Goal: Task Accomplishment & Management: Complete application form

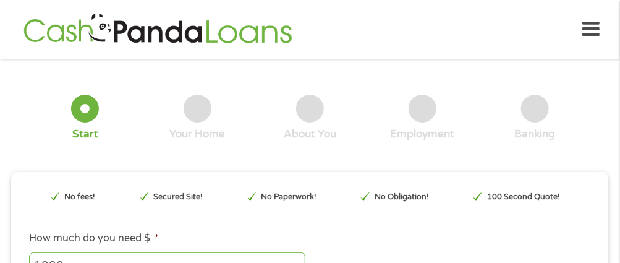
type input "EAIaIQobChMIxtvAu8b0jwMVzXJHAR16Ex7vEAAYASAAEgLqzvD_BwE"
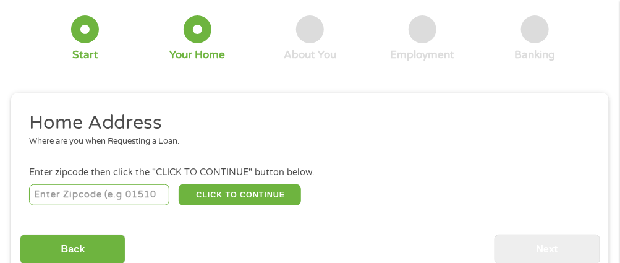
scroll to position [78, 0]
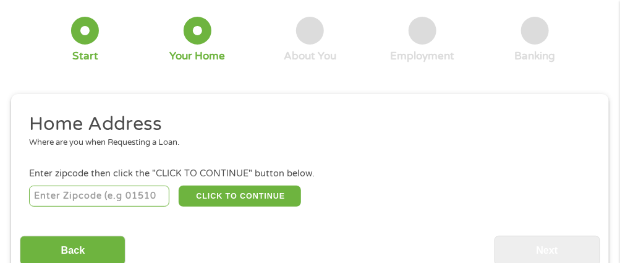
click at [68, 201] on input "number" at bounding box center [99, 195] width 140 height 21
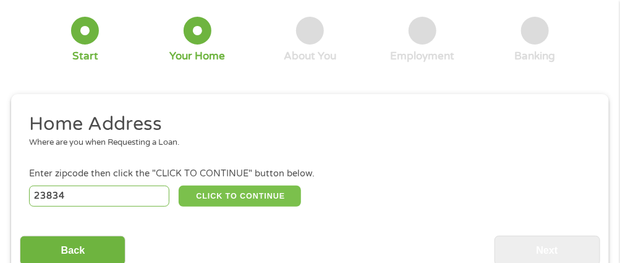
type input "23834"
click at [255, 192] on button "CLICK TO CONTINUE" at bounding box center [240, 195] width 123 height 21
type input "23834"
type input "[GEOGRAPHIC_DATA]"
select select "[US_STATE]"
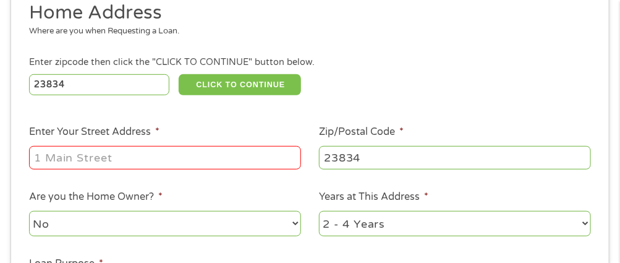
scroll to position [218, 0]
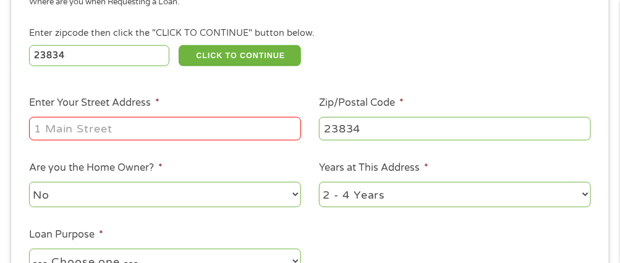
click at [103, 126] on input "Enter Your Street Address *" at bounding box center [165, 128] width 272 height 23
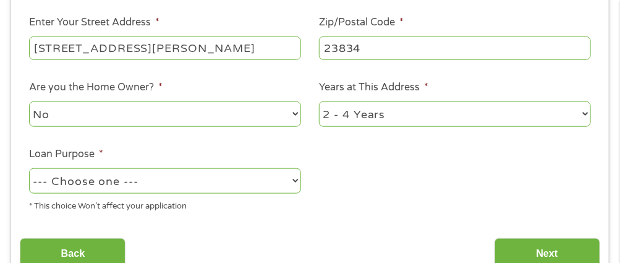
scroll to position [300, 0]
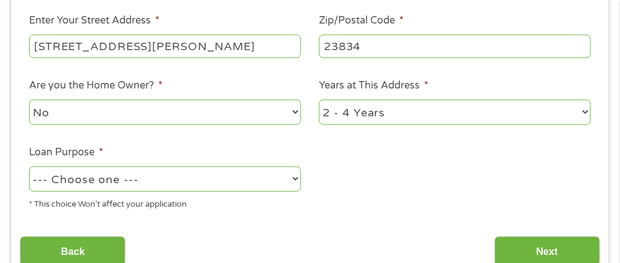
type input "[STREET_ADDRESS][PERSON_NAME]"
click at [210, 184] on select "--- Choose one --- Pay Bills Debt Consolidation Home Improvement Major Purchase…" at bounding box center [165, 178] width 272 height 25
select select "shorttermcash"
click at [29, 167] on select "--- Choose one --- Pay Bills Debt Consolidation Home Improvement Major Purchase…" at bounding box center [165, 178] width 272 height 25
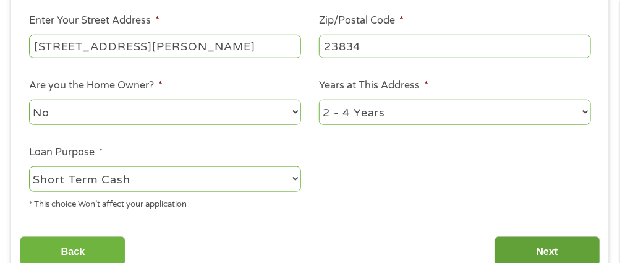
click at [529, 258] on input "Next" at bounding box center [548, 251] width 106 height 30
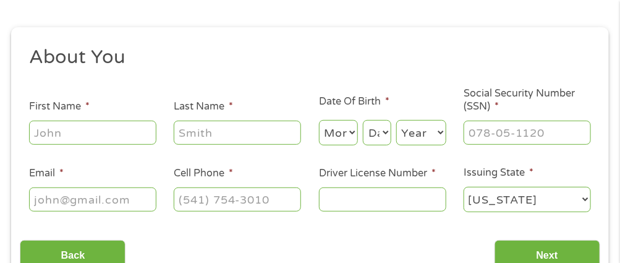
scroll to position [162, 0]
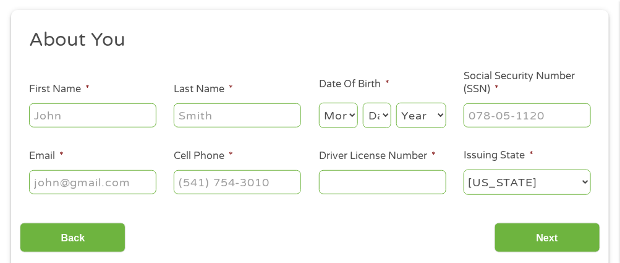
click at [88, 119] on input "First Name *" at bounding box center [92, 114] width 127 height 23
type input "[PERSON_NAME]"
type input "Swift"
click at [349, 120] on select "Month 1 2 3 4 5 6 7 8 9 10 11 12" at bounding box center [338, 115] width 39 height 25
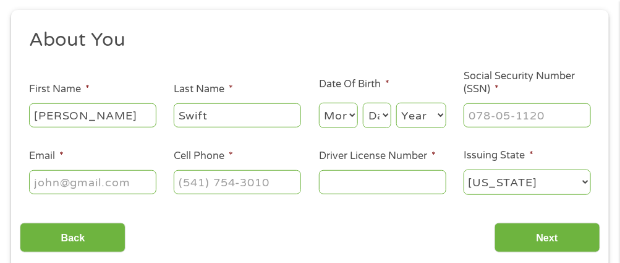
select select "5"
click at [319, 103] on select "Month 1 2 3 4 5 6 7 8 9 10 11 12" at bounding box center [338, 115] width 39 height 25
click at [375, 108] on select "Day 1 2 3 4 5 6 7 8 9 10 11 12 13 14 15 16 17 18 19 20 21 22 23 24 25 26 27 28 …" at bounding box center [377, 115] width 28 height 25
select select "11"
click at [363, 103] on select "Day 1 2 3 4 5 6 7 8 9 10 11 12 13 14 15 16 17 18 19 20 21 22 23 24 25 26 27 28 …" at bounding box center [377, 115] width 28 height 25
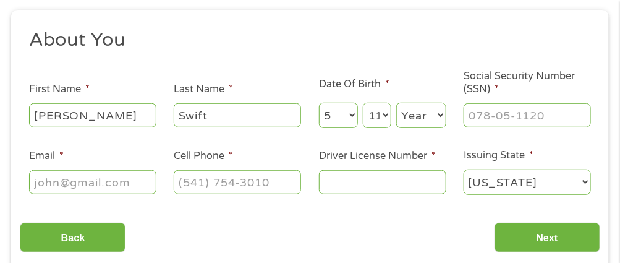
click at [431, 116] on select "Year [DATE] 2006 2005 2004 2003 2002 2001 2000 1999 1998 1997 1996 1995 1994 19…" at bounding box center [421, 115] width 50 height 25
select select "1986"
click at [396, 103] on select "Year [DATE] 2006 2005 2004 2003 2002 2001 2000 1999 1998 1997 1996 1995 1994 19…" at bounding box center [421, 115] width 50 height 25
click at [490, 120] on input "___-__-____" at bounding box center [527, 114] width 127 height 23
type input "226-93-5562"
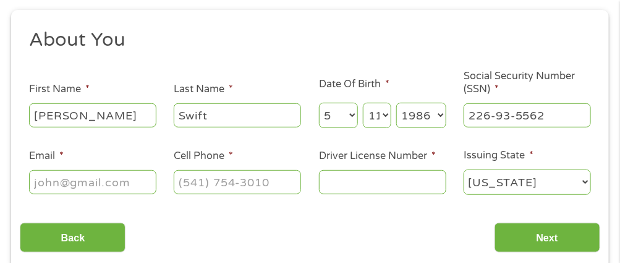
click at [47, 180] on input "Email *" at bounding box center [92, 181] width 127 height 23
type input "[EMAIL_ADDRESS][DOMAIN_NAME]"
type input "[PHONE_NUMBER]"
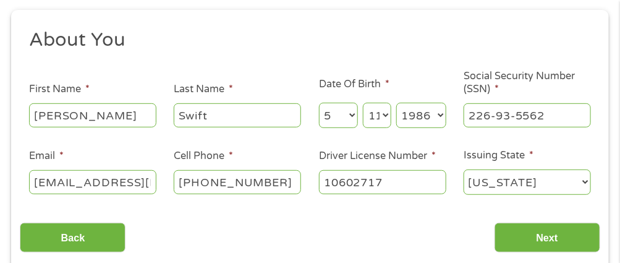
type input "10602717"
click at [506, 179] on select "[US_STATE] [US_STATE] [US_STATE] [US_STATE] [US_STATE] [US_STATE] [US_STATE] [U…" at bounding box center [527, 181] width 127 height 25
select select "[US_STATE]"
click at [464, 169] on select "[US_STATE] [US_STATE] [US_STATE] [US_STATE] [US_STATE] [US_STATE] [US_STATE] [U…" at bounding box center [527, 181] width 127 height 25
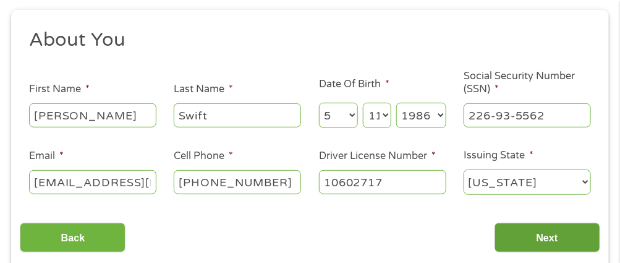
click at [528, 230] on input "Next" at bounding box center [548, 238] width 106 height 30
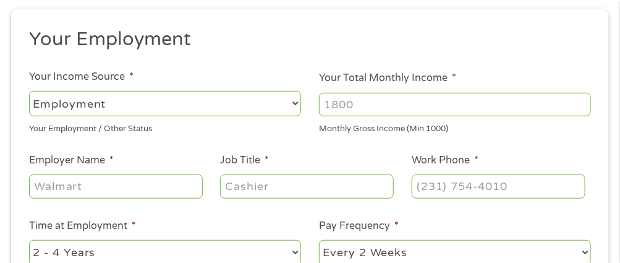
scroll to position [179, 0]
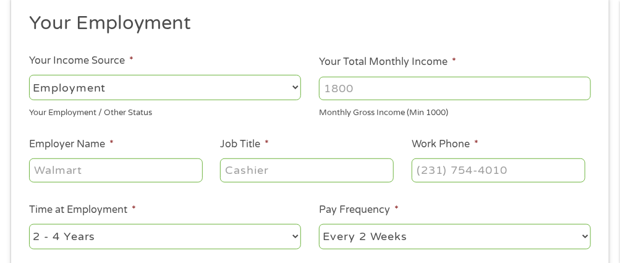
click at [364, 80] on input "Your Total Monthly Income *" at bounding box center [455, 88] width 272 height 23
type input "4400"
click at [93, 169] on input "Employer Name *" at bounding box center [116, 169] width 174 height 23
type input "Va Cars of [GEOGRAPHIC_DATA]"
click at [249, 176] on input "Job Title *" at bounding box center [307, 169] width 174 height 23
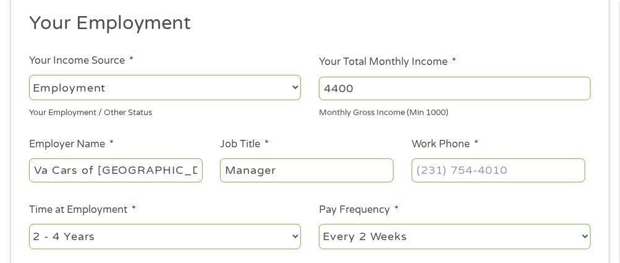
type input "Manager"
click at [463, 173] on input "(___) ___-____" at bounding box center [499, 169] width 174 height 23
type input "[PHONE_NUMBER]"
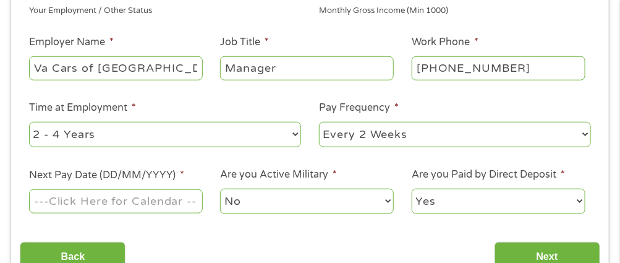
scroll to position [282, 0]
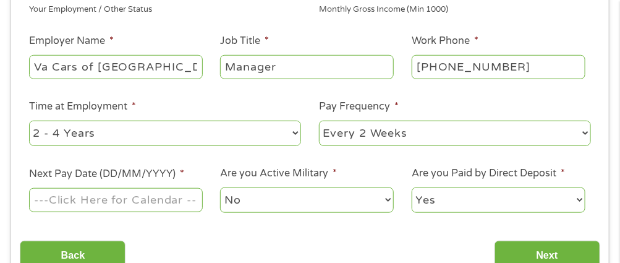
click at [361, 132] on select "--- Choose one --- Every 2 Weeks Every Week Monthly Semi-Monthly" at bounding box center [455, 133] width 272 height 25
select select "semimonthly"
click at [319, 121] on select "--- Choose one --- Every 2 Weeks Every Week Monthly Semi-Monthly" at bounding box center [455, 133] width 272 height 25
click at [104, 202] on input "Next Pay Date (DD/MM/YYYY) *" at bounding box center [116, 199] width 174 height 23
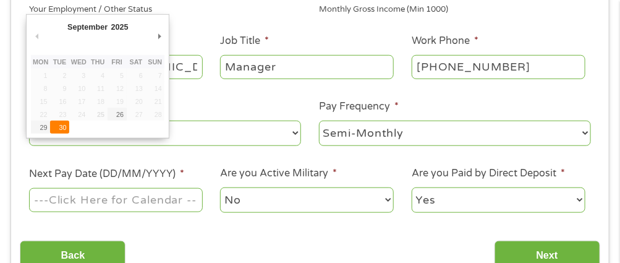
type input "[DATE]"
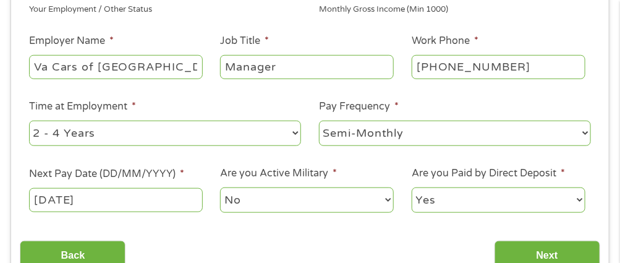
click at [291, 207] on select "No Yes" at bounding box center [307, 199] width 174 height 25
click at [440, 198] on select "Yes No" at bounding box center [499, 199] width 174 height 25
click at [439, 200] on select "Yes No" at bounding box center [499, 199] width 174 height 25
click at [542, 248] on input "Next" at bounding box center [548, 255] width 106 height 30
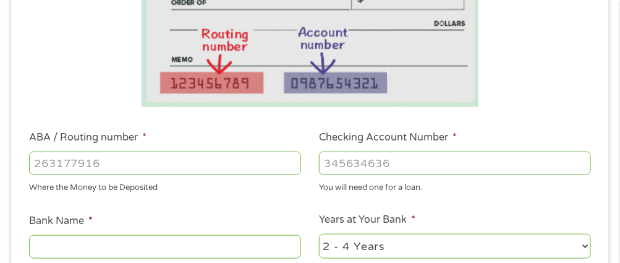
click at [134, 172] on input "ABA / Routing number *" at bounding box center [165, 162] width 272 height 23
click at [158, 163] on input "ABA / Routing number *" at bounding box center [165, 162] width 272 height 23
type input "053904483"
type input "BANK OF AMERICA NA"
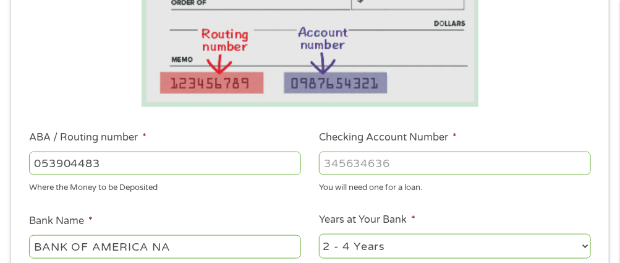
type input "053904483"
click at [393, 159] on input "Checking Account Number *" at bounding box center [455, 162] width 272 height 23
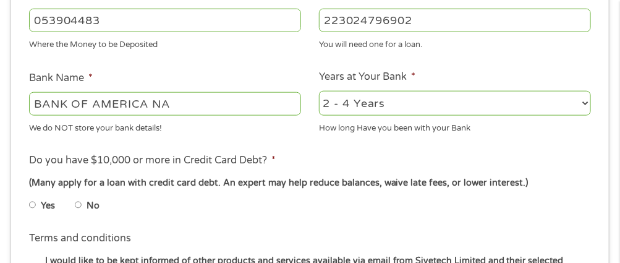
scroll to position [438, 0]
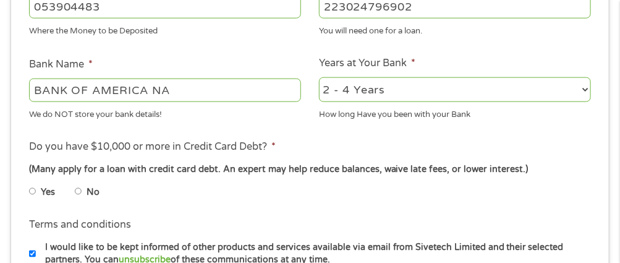
type input "223024796902"
click at [367, 83] on select "2 - 4 Years 6 - 12 Months 1 - 2 Years Over 4 Years" at bounding box center [455, 89] width 272 height 25
select select "60months"
click at [319, 77] on select "2 - 4 Years 6 - 12 Months 1 - 2 Years Over 4 Years" at bounding box center [455, 89] width 272 height 25
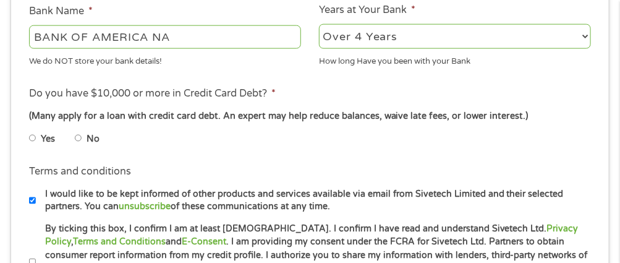
scroll to position [500, 0]
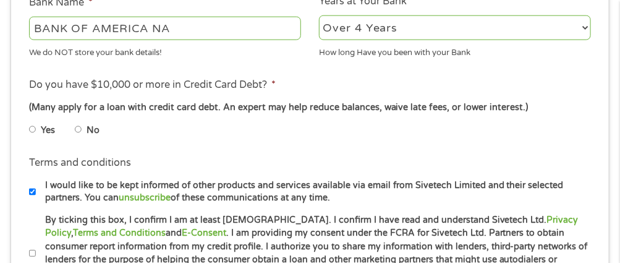
click at [70, 127] on li "Yes" at bounding box center [52, 129] width 46 height 24
click at [77, 130] on input "No" at bounding box center [78, 130] width 7 height 20
radio input "true"
click at [30, 252] on input "By ticking this box, I confirm I am at least [DEMOGRAPHIC_DATA]. I confirm I ha…" at bounding box center [32, 254] width 7 height 20
checkbox input "true"
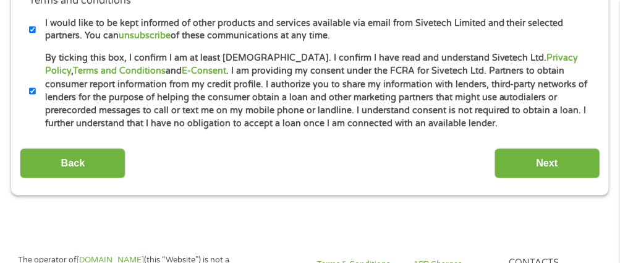
scroll to position [665, 0]
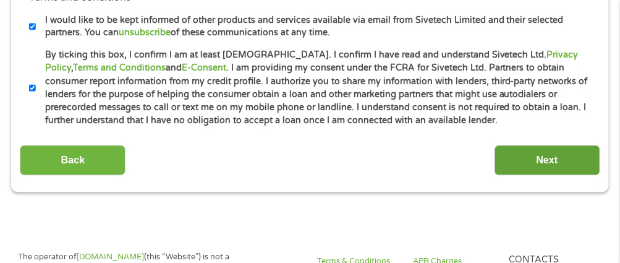
click at [524, 158] on input "Next" at bounding box center [548, 160] width 106 height 30
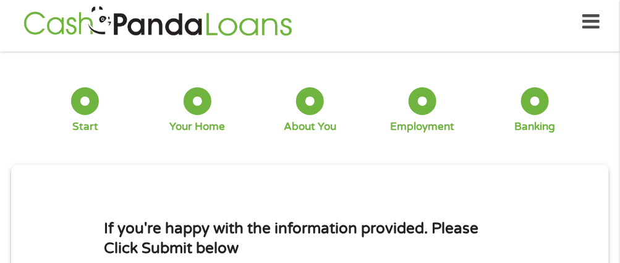
scroll to position [6, 0]
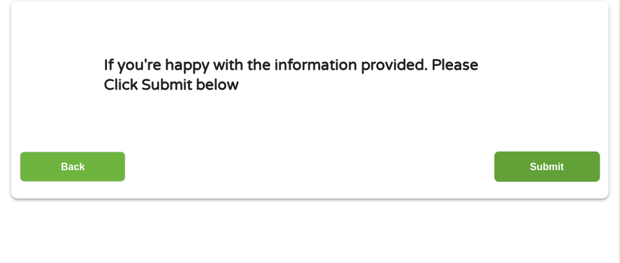
click at [541, 162] on input "Submit" at bounding box center [548, 166] width 106 height 30
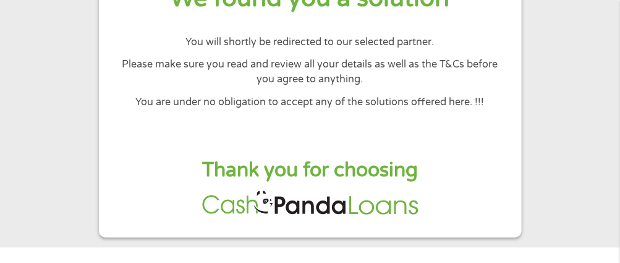
scroll to position [156, 0]
